Goal: Task Accomplishment & Management: Use online tool/utility

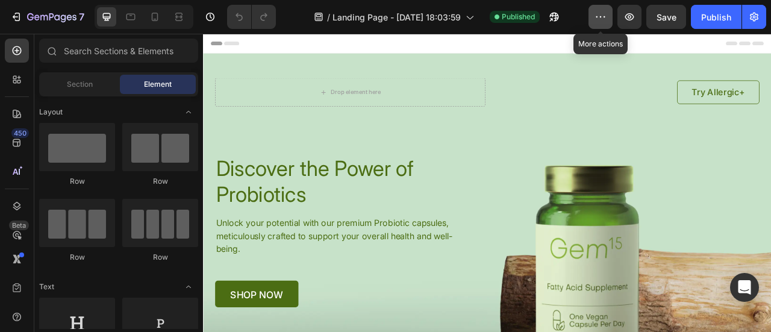
click at [603, 16] on icon "button" at bounding box center [601, 17] width 12 height 12
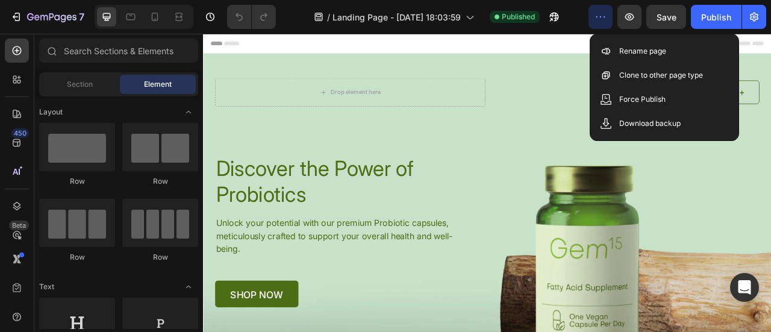
click at [593, 49] on div "Header" at bounding box center [565, 46] width 704 height 24
click at [752, 19] on icon "button" at bounding box center [754, 17] width 8 height 9
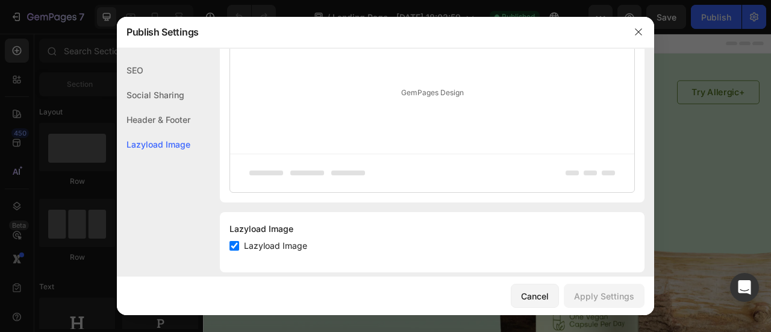
scroll to position [726, 0]
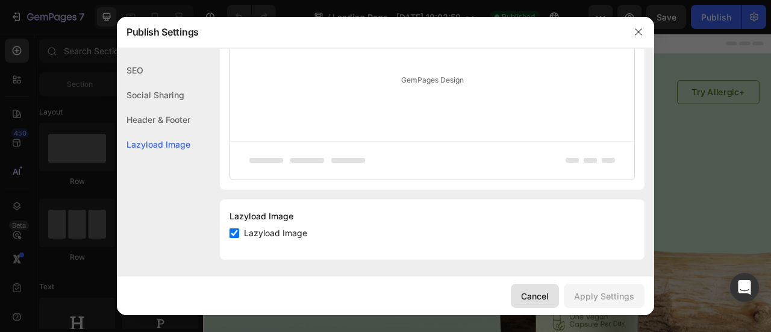
click at [542, 291] on div "Cancel" at bounding box center [535, 296] width 28 height 13
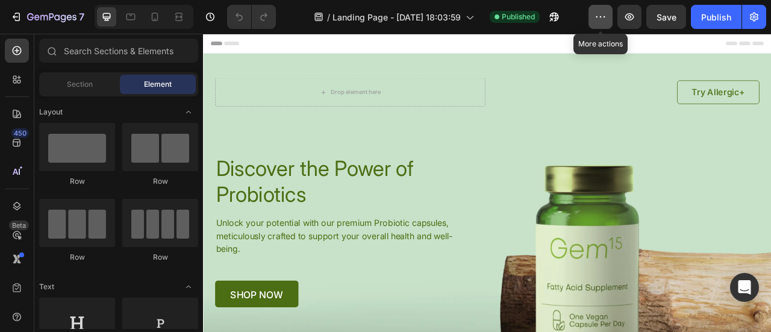
click at [603, 16] on icon "button" at bounding box center [601, 17] width 12 height 12
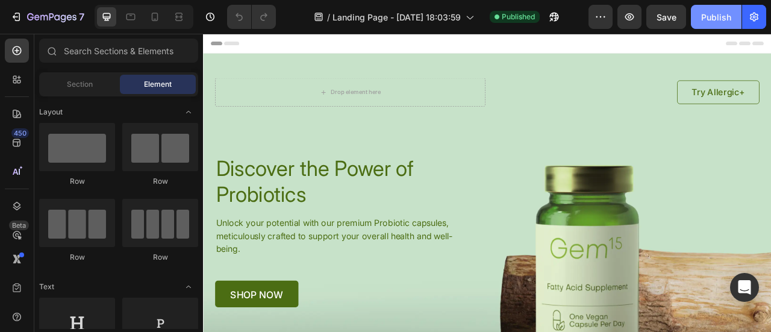
click at [715, 19] on div "Publish" at bounding box center [717, 17] width 30 height 13
click at [716, 11] on div "Publish" at bounding box center [717, 17] width 30 height 13
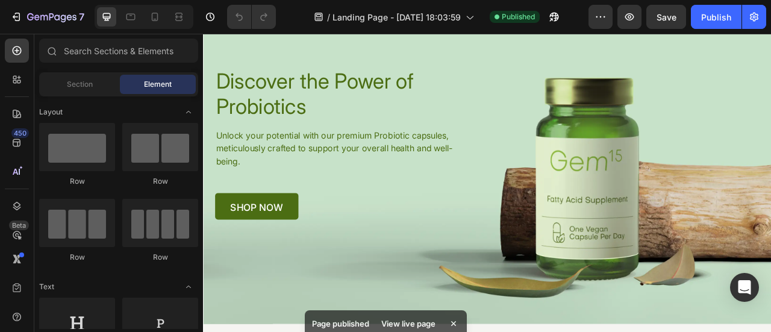
scroll to position [0, 0]
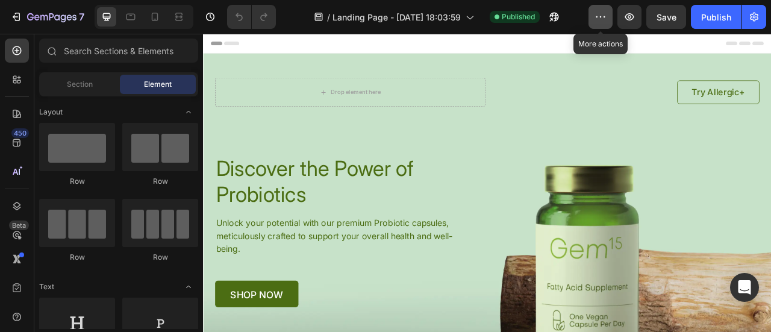
click at [611, 19] on button "button" at bounding box center [601, 17] width 24 height 24
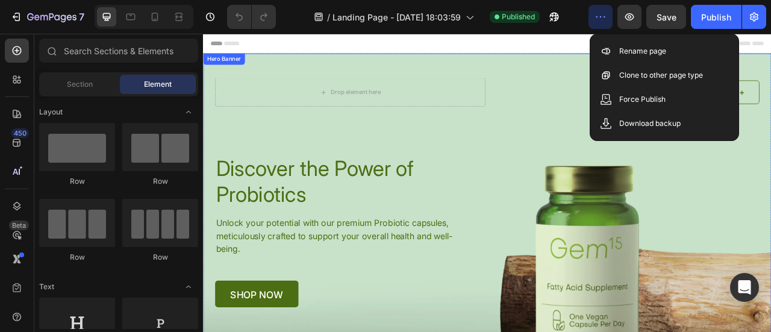
click at [655, 62] on div "Drop element here Try Allergic+ Button Row Discover the Power of Probiotics Hea…" at bounding box center [564, 219] width 723 height 323
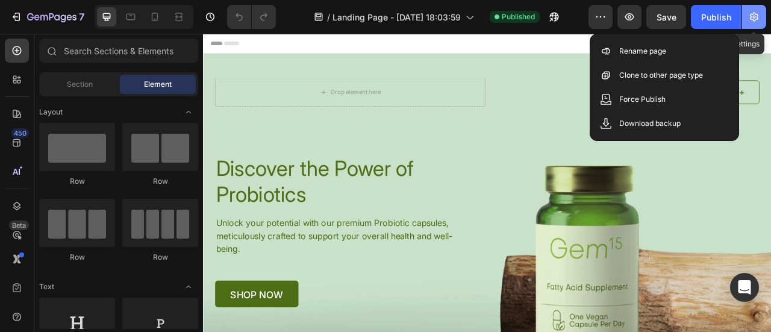
click at [752, 17] on icon "button" at bounding box center [754, 17] width 8 height 9
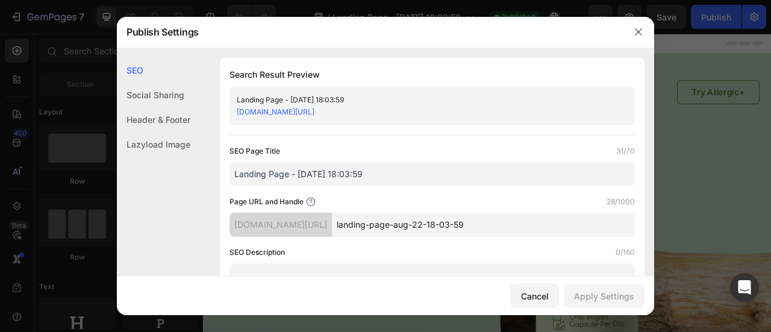
click at [315, 109] on link "[DOMAIN_NAME][URL]" at bounding box center [276, 111] width 78 height 9
